Goal: Find specific page/section: Find specific page/section

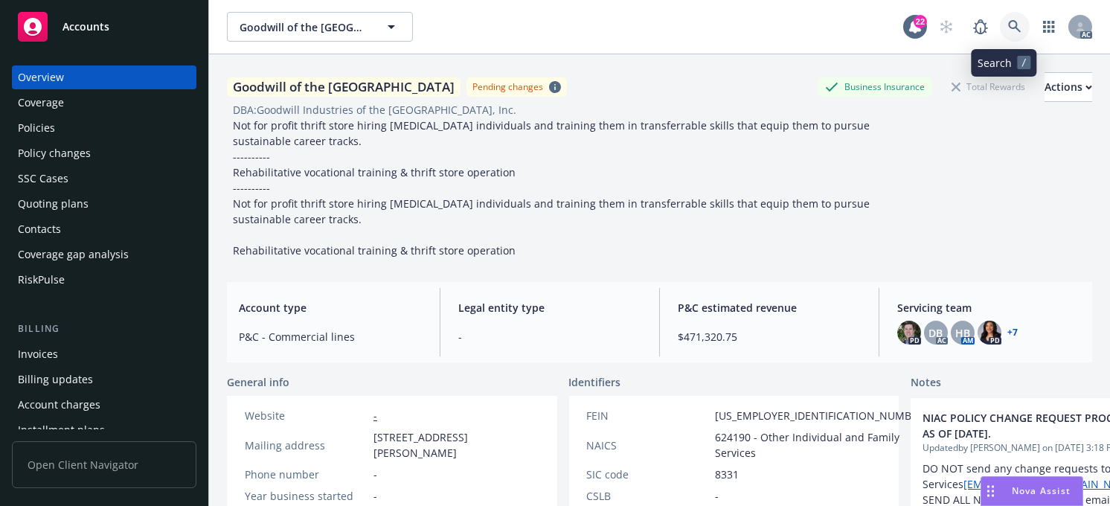
click at [1008, 24] on icon at bounding box center [1014, 26] width 13 height 13
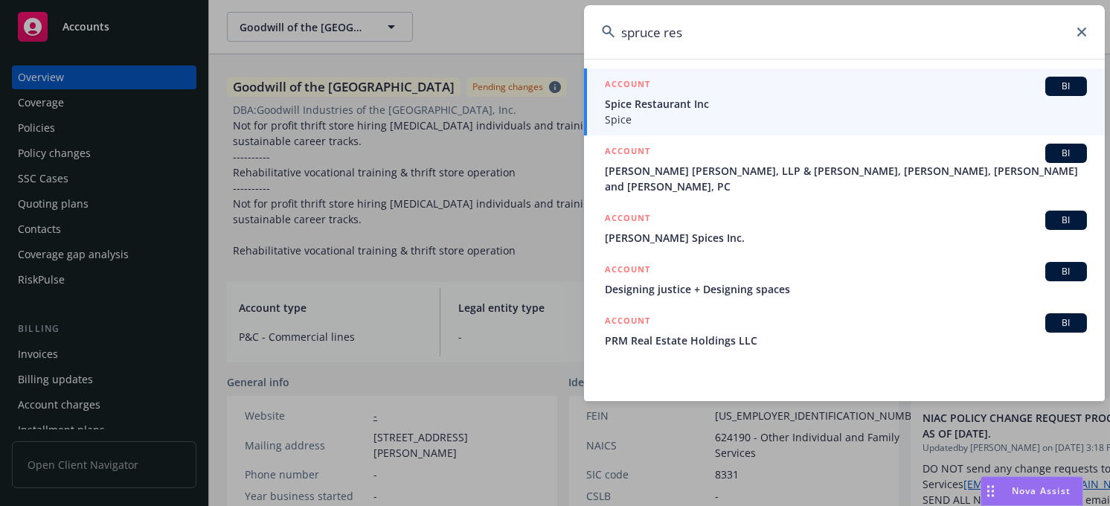
drag, startPoint x: 712, startPoint y: 20, endPoint x: 478, endPoint y: 26, distance: 233.6
click at [478, 26] on div "spruce res ACCOUNT BI Spice Restaurant Inc Spice ACCOUNT BI Bartko Pavia, LLP &…" at bounding box center [555, 253] width 1110 height 506
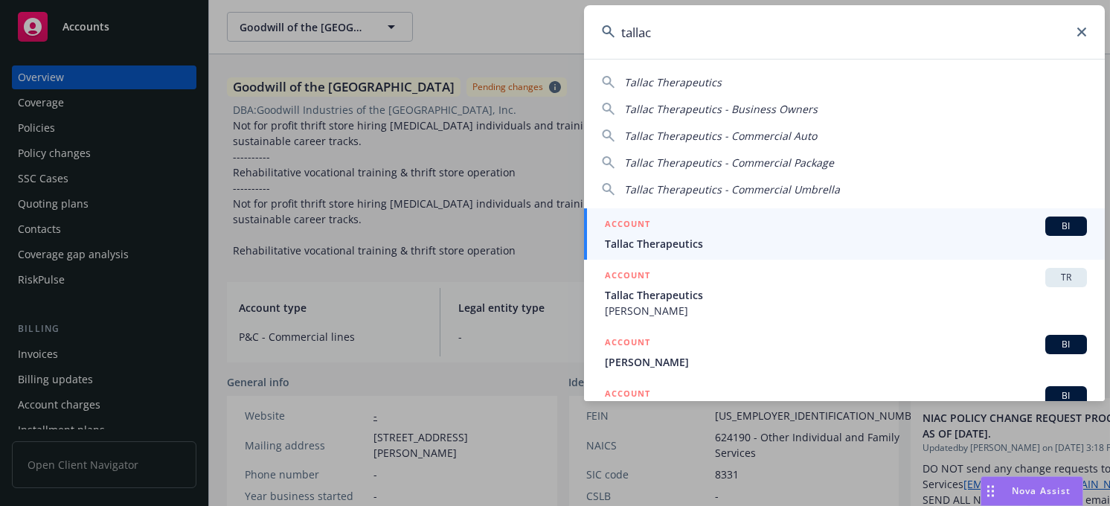
type input "tallac"
click at [641, 251] on link "ACCOUNT BI Tallac Therapeutics" at bounding box center [844, 233] width 521 height 51
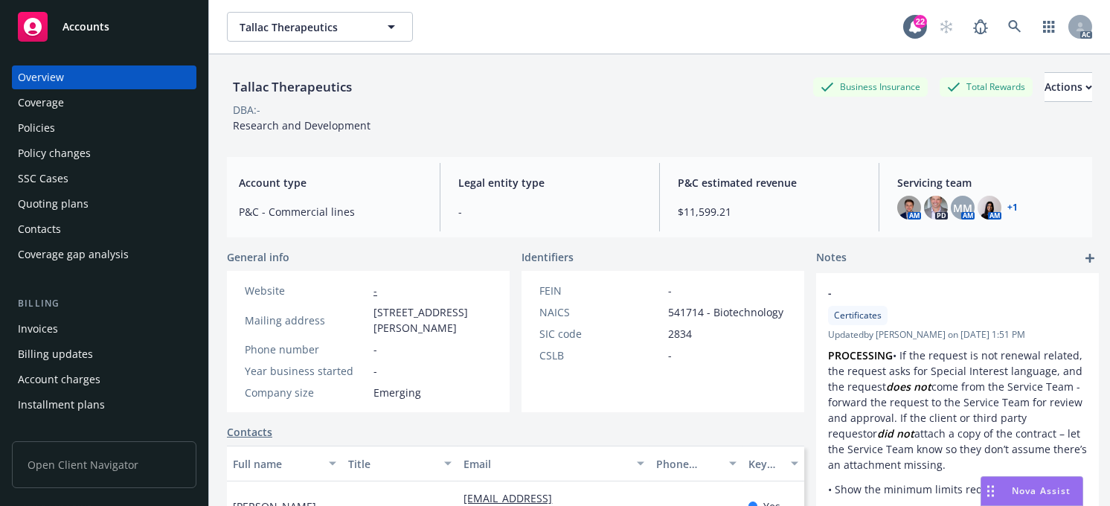
click at [1007, 208] on link "+ 1" at bounding box center [1012, 207] width 10 height 9
